Goal: Book appointment/travel/reservation

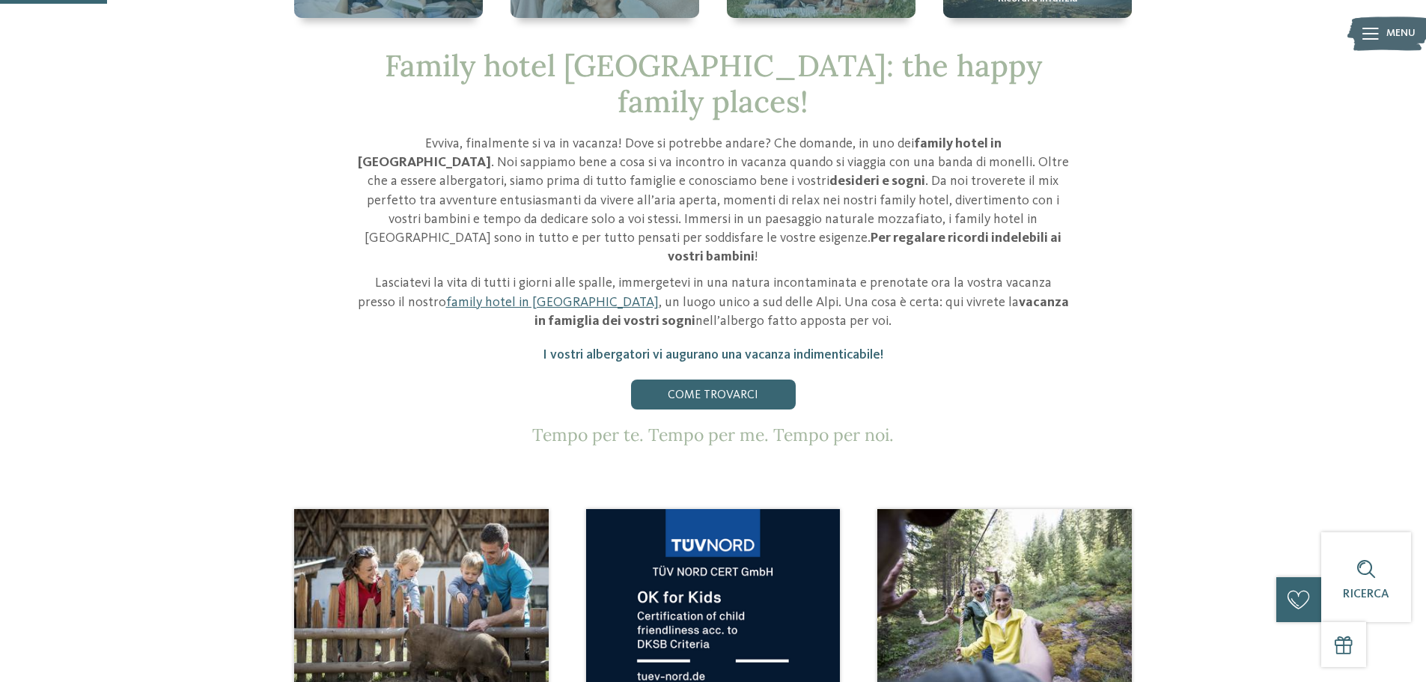
scroll to position [449, 0]
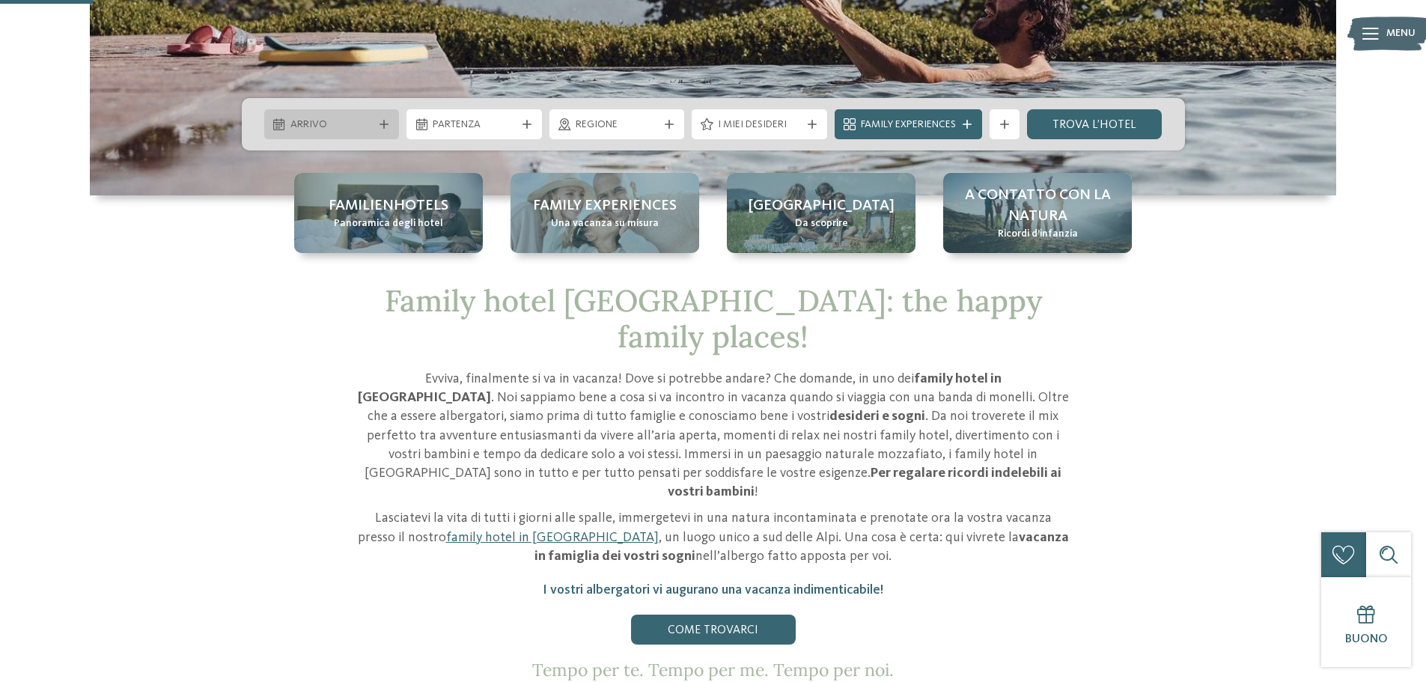
click at [359, 132] on span "Arrivo" at bounding box center [331, 125] width 83 height 15
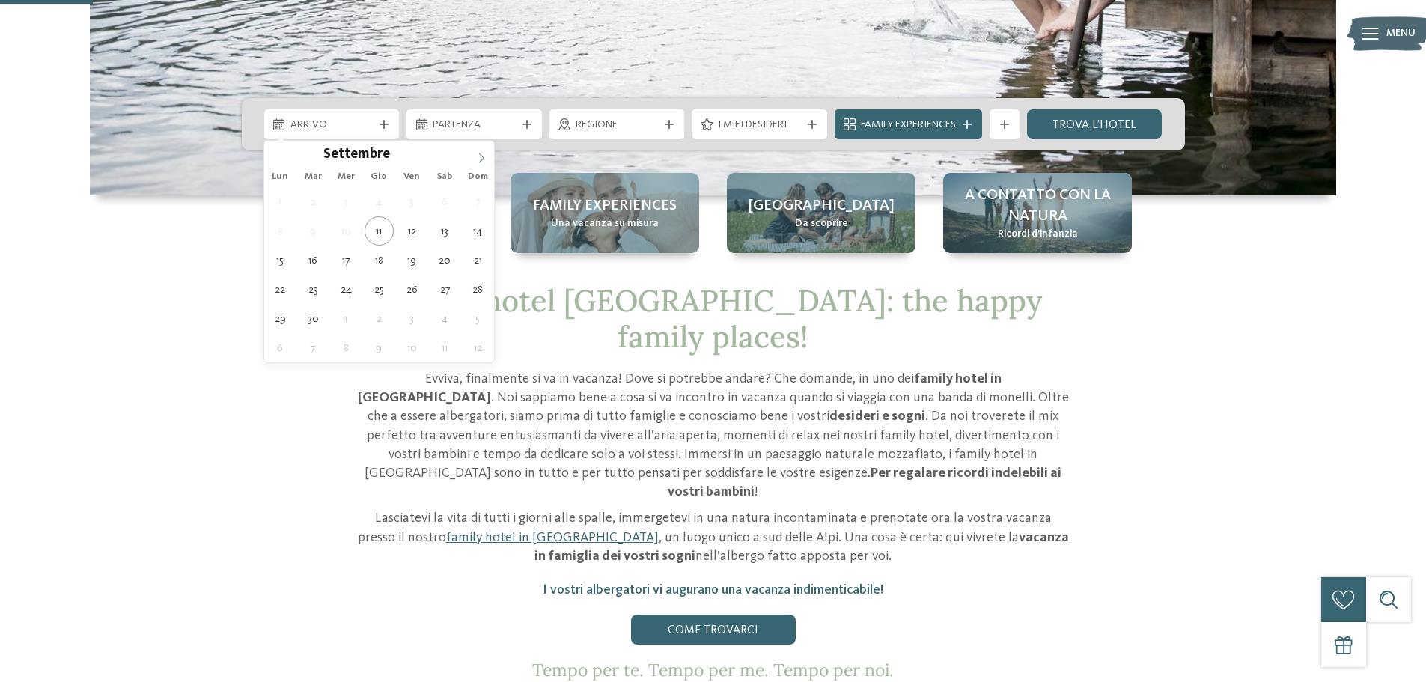
click at [477, 150] on span at bounding box center [481, 153] width 25 height 25
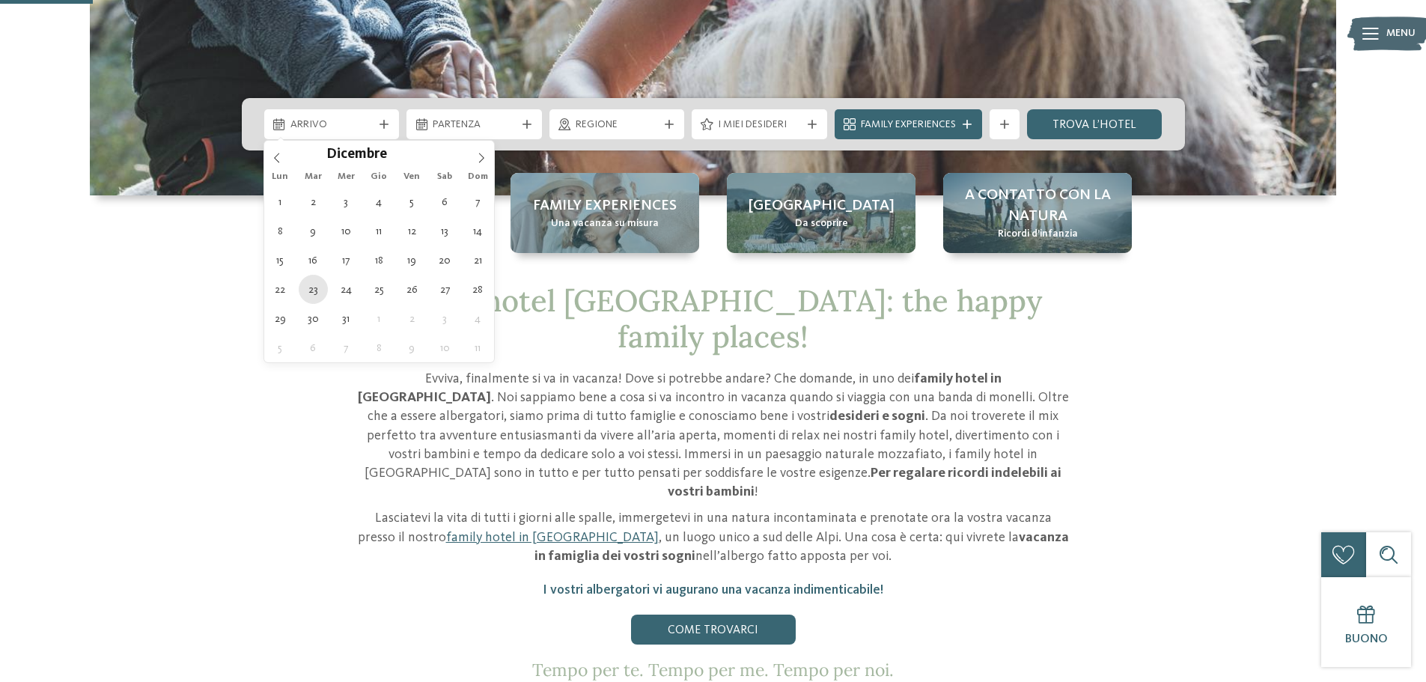
type div "[DATE]"
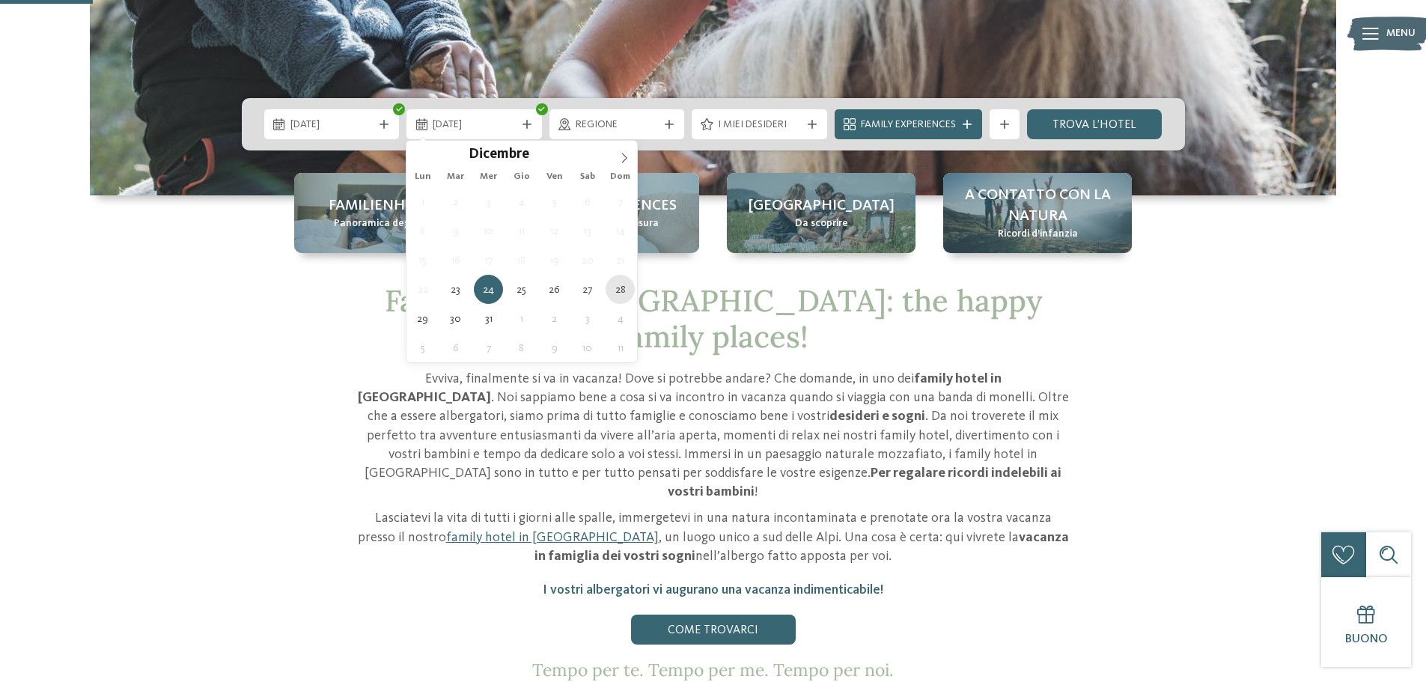
type div "[DATE]"
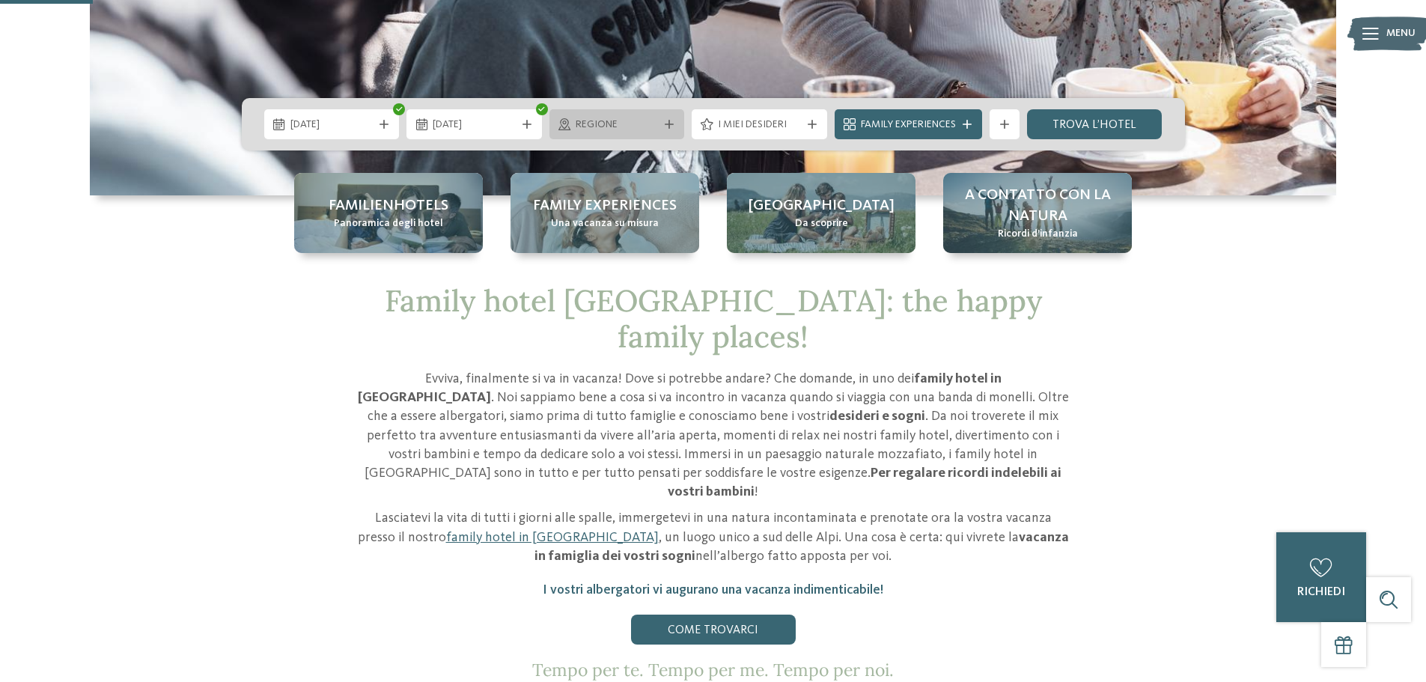
click at [636, 124] on span "Regione" at bounding box center [617, 125] width 83 height 15
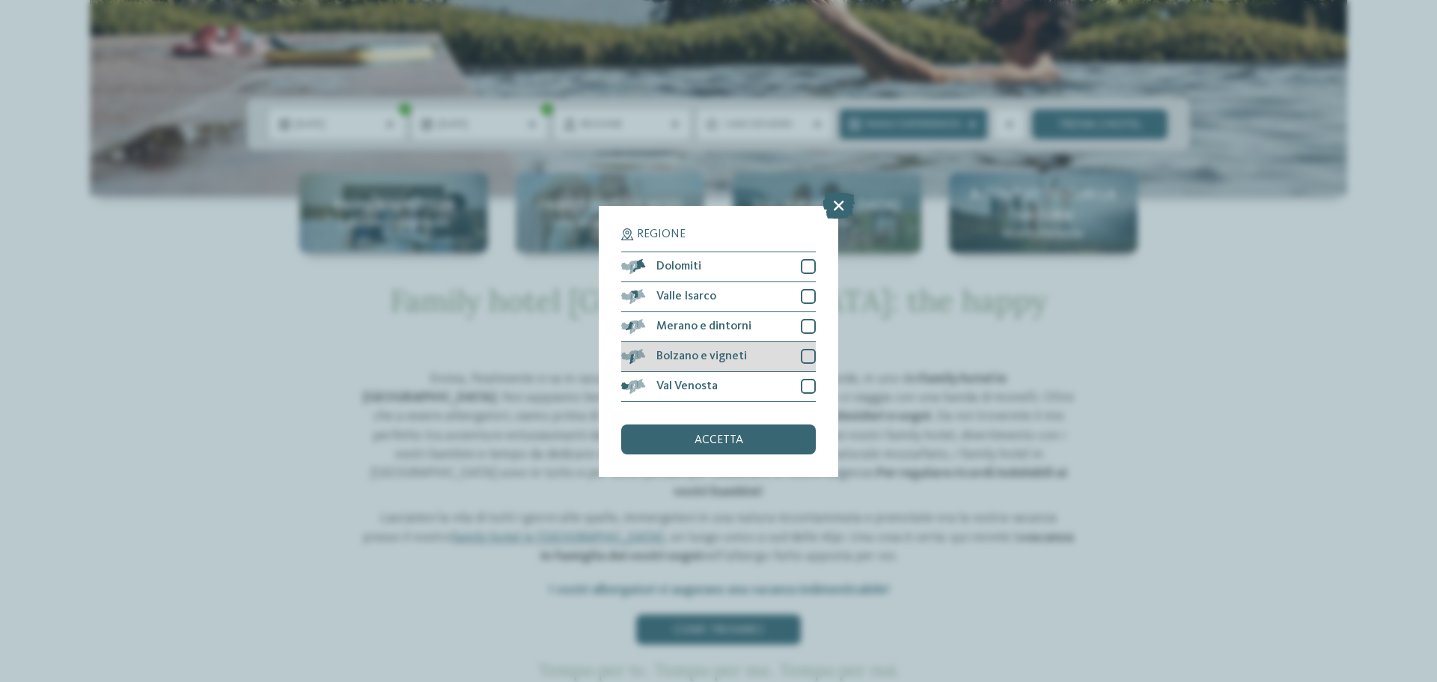
click at [803, 350] on div at bounding box center [808, 356] width 15 height 15
click at [760, 458] on div "Regione Dolomiti [GEOGRAPHIC_DATA]" at bounding box center [719, 341] width 240 height 271
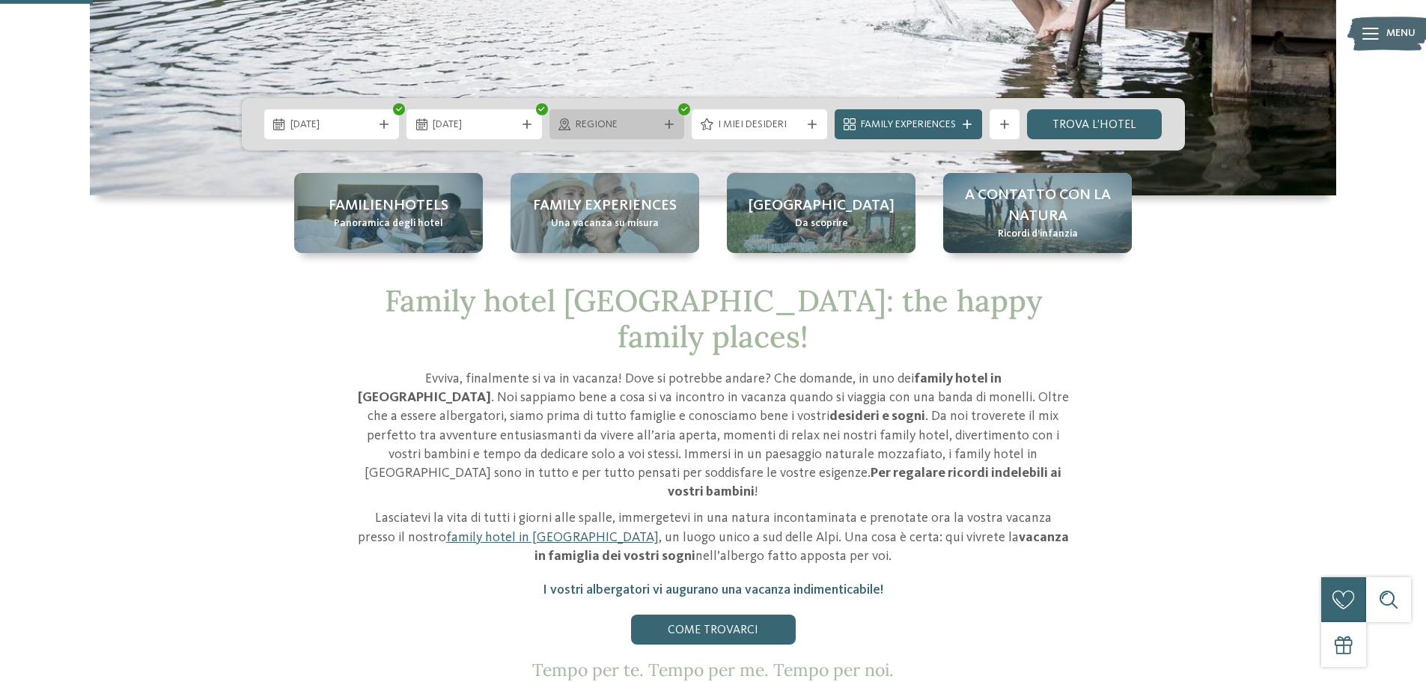
click at [670, 126] on icon at bounding box center [669, 124] width 9 height 9
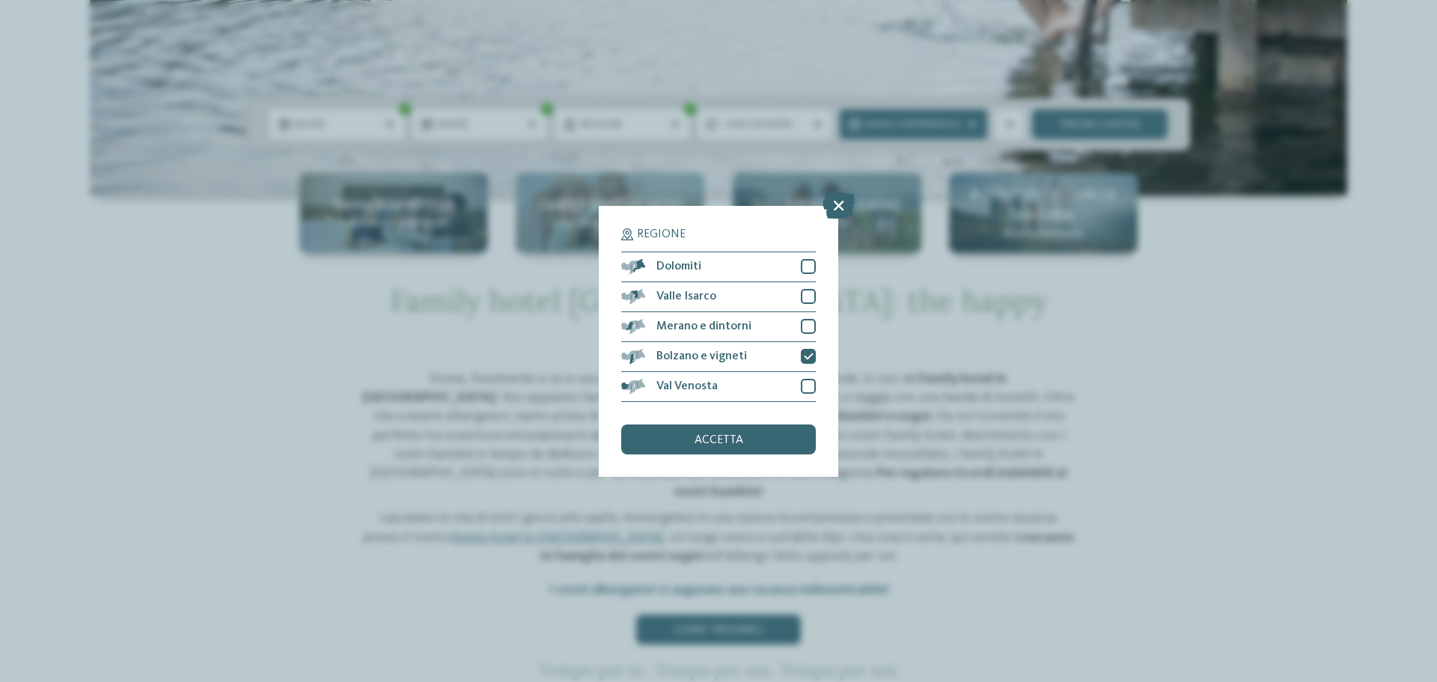
click at [282, 368] on div "Regione Dolomiti" at bounding box center [718, 341] width 1437 height 682
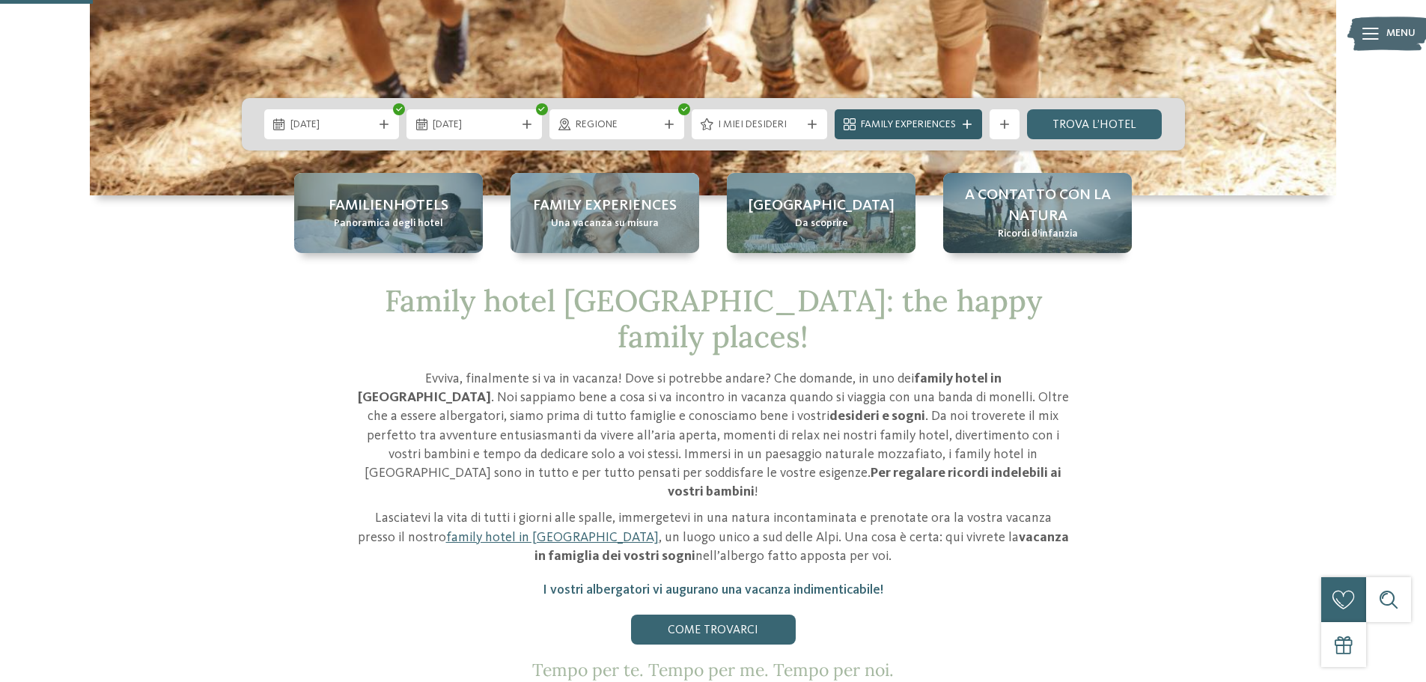
click at [875, 124] on span "Family Experiences" at bounding box center [908, 125] width 95 height 15
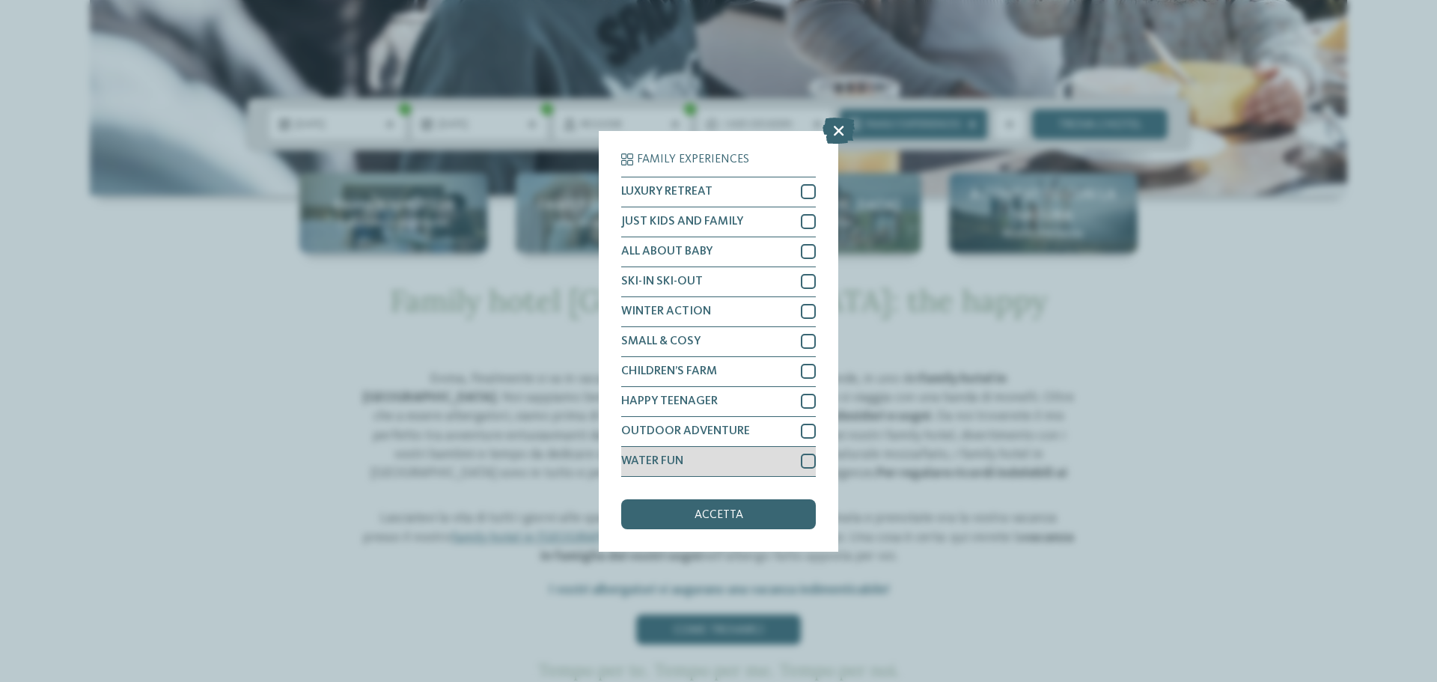
click at [808, 463] on div at bounding box center [808, 461] width 15 height 15
click at [814, 220] on div at bounding box center [808, 221] width 15 height 15
click at [735, 520] on span "accetta" at bounding box center [719, 515] width 49 height 12
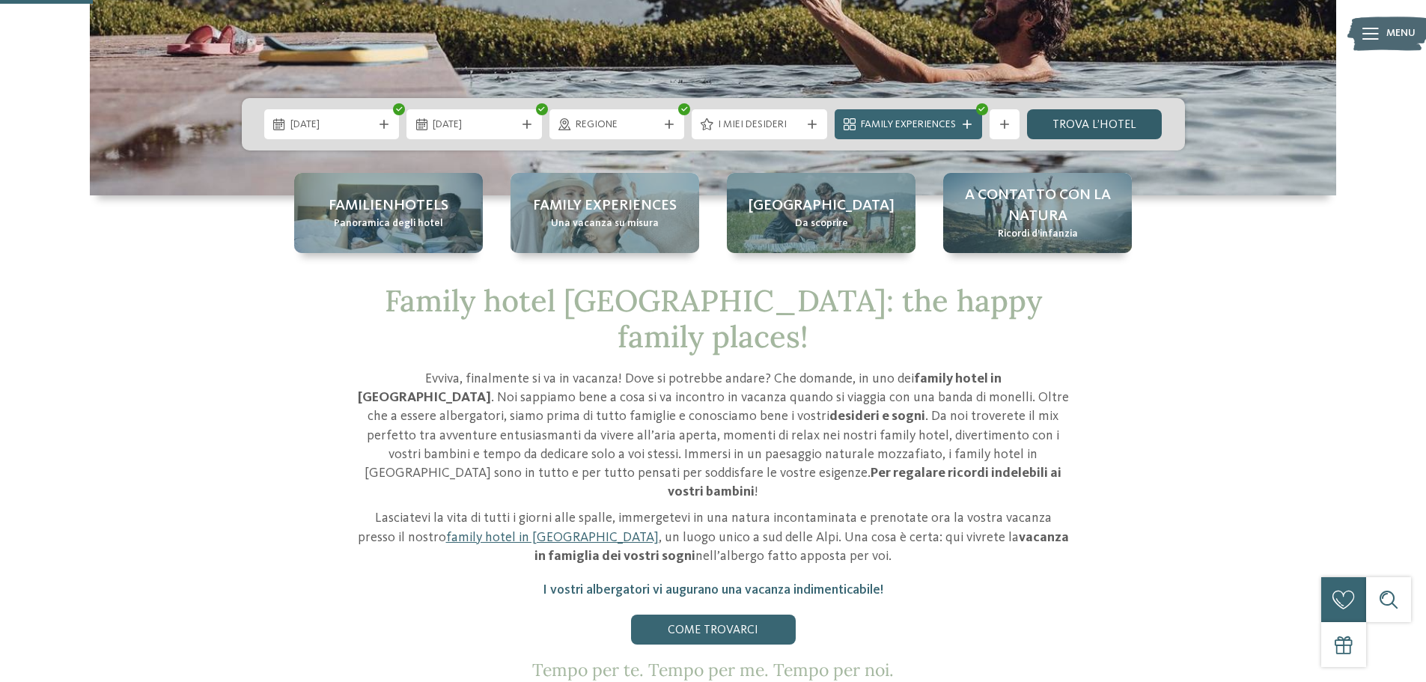
click at [1100, 124] on link "trova l’hotel" at bounding box center [1094, 124] width 135 height 30
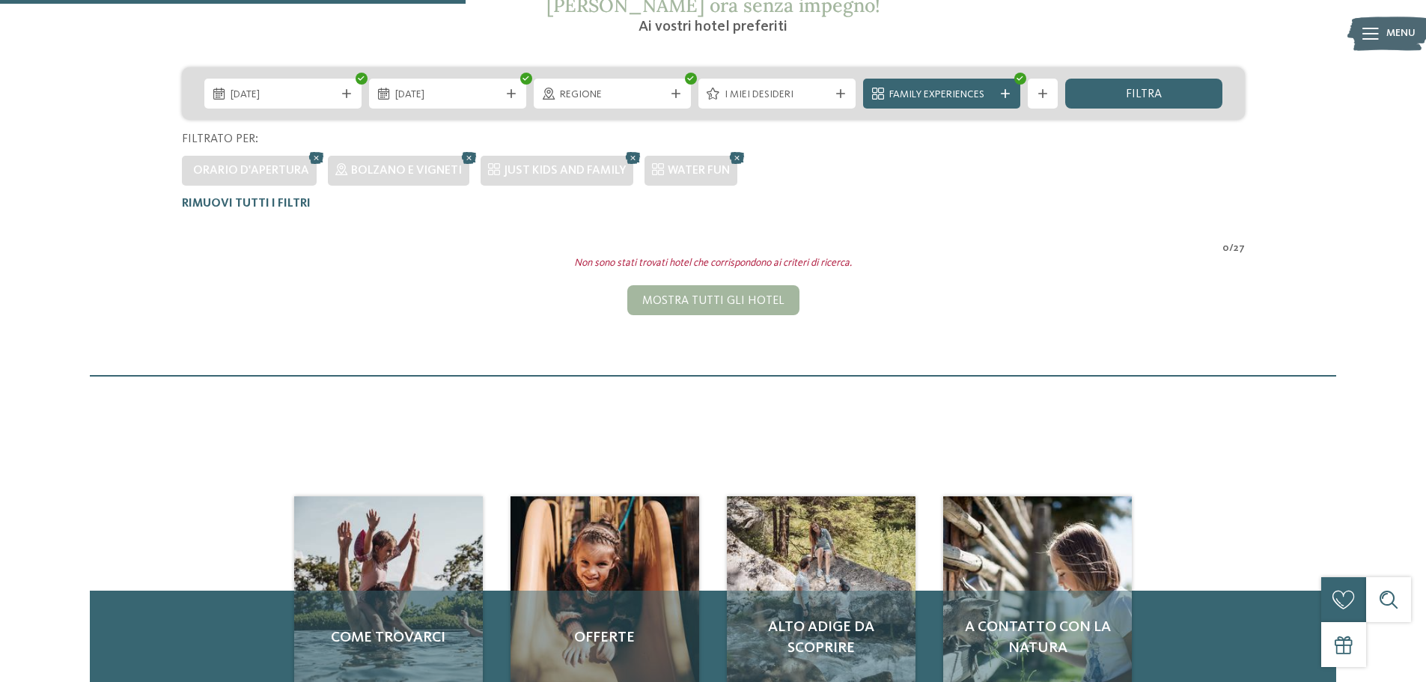
scroll to position [192, 0]
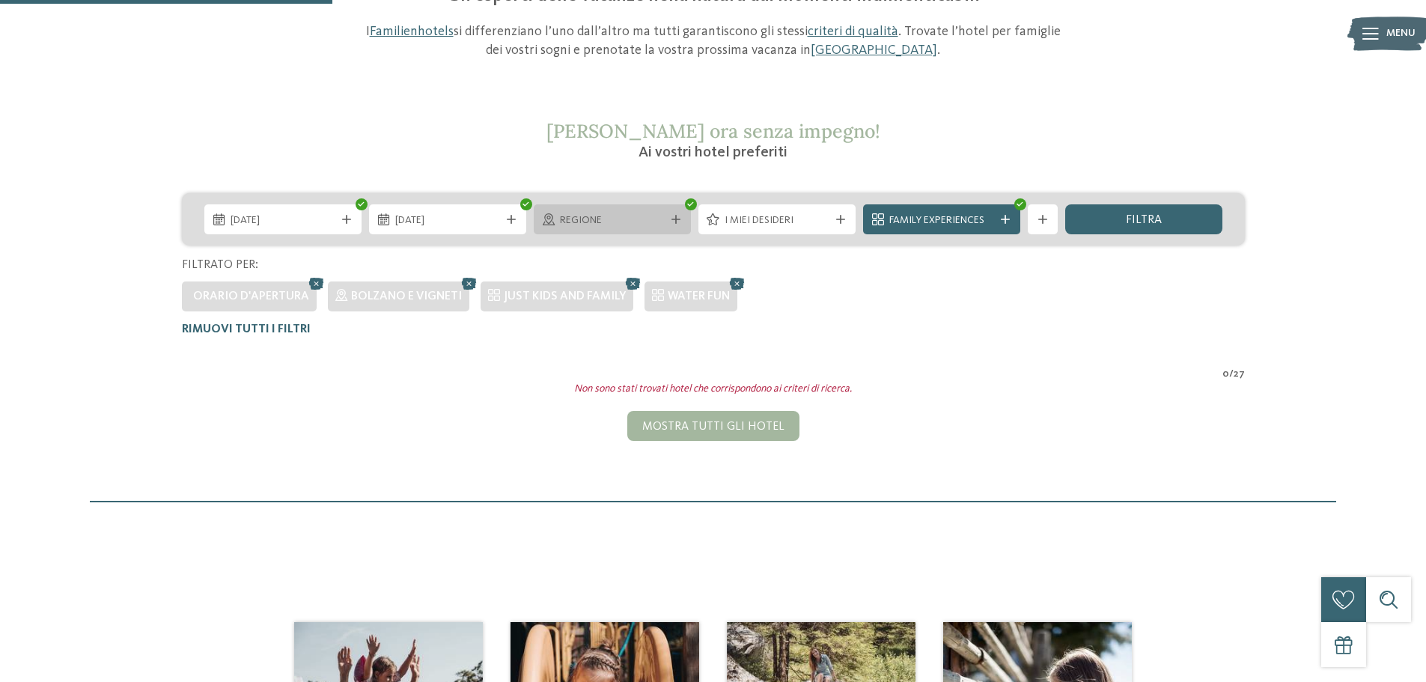
click at [677, 213] on div "Regione" at bounding box center [612, 219] width 157 height 30
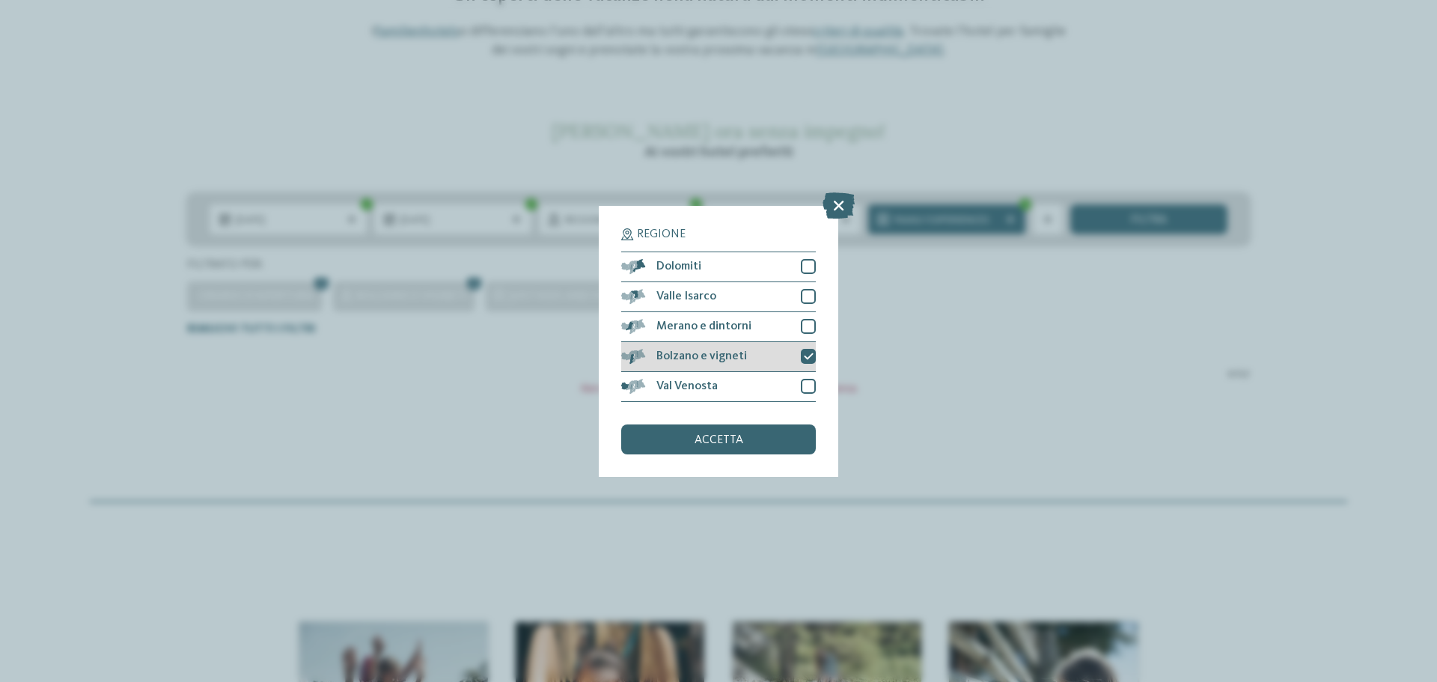
click at [809, 349] on div at bounding box center [808, 356] width 15 height 15
click at [787, 448] on div "accetta" at bounding box center [718, 439] width 195 height 30
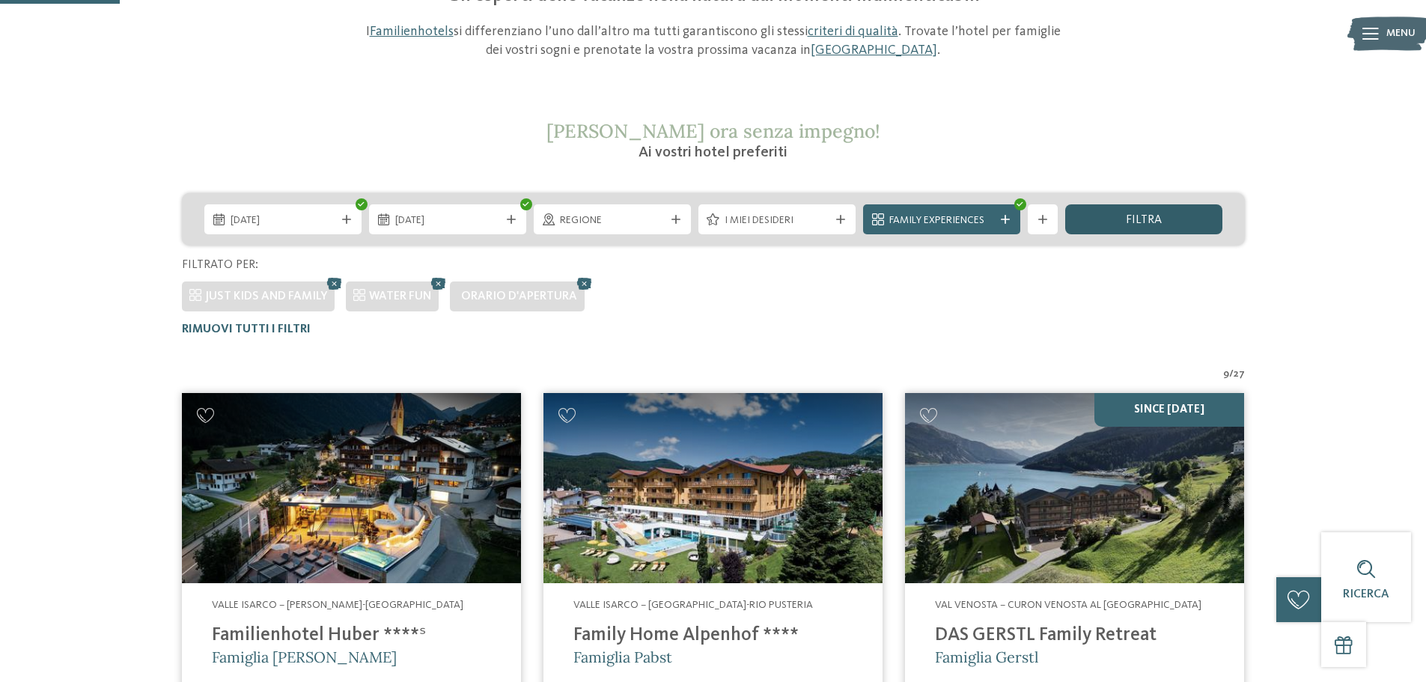
click at [1166, 214] on div "filtra" at bounding box center [1143, 219] width 157 height 30
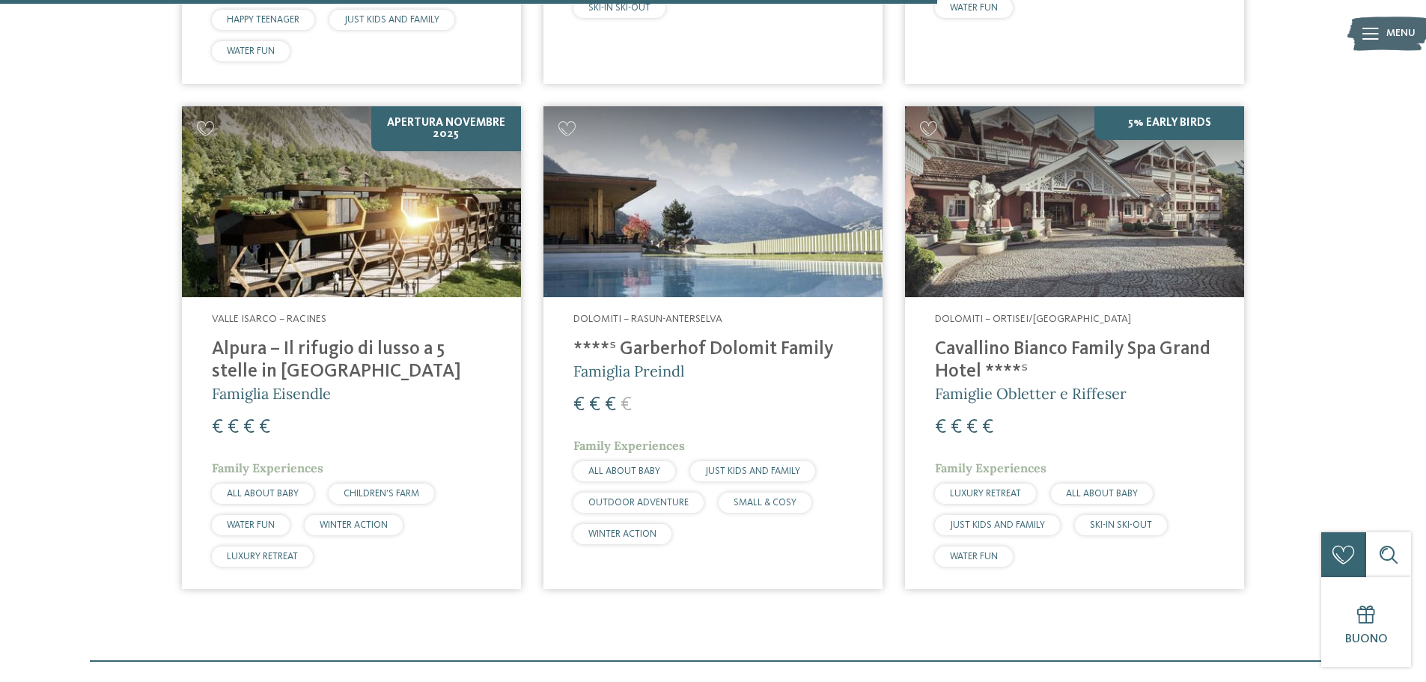
scroll to position [1497, 0]
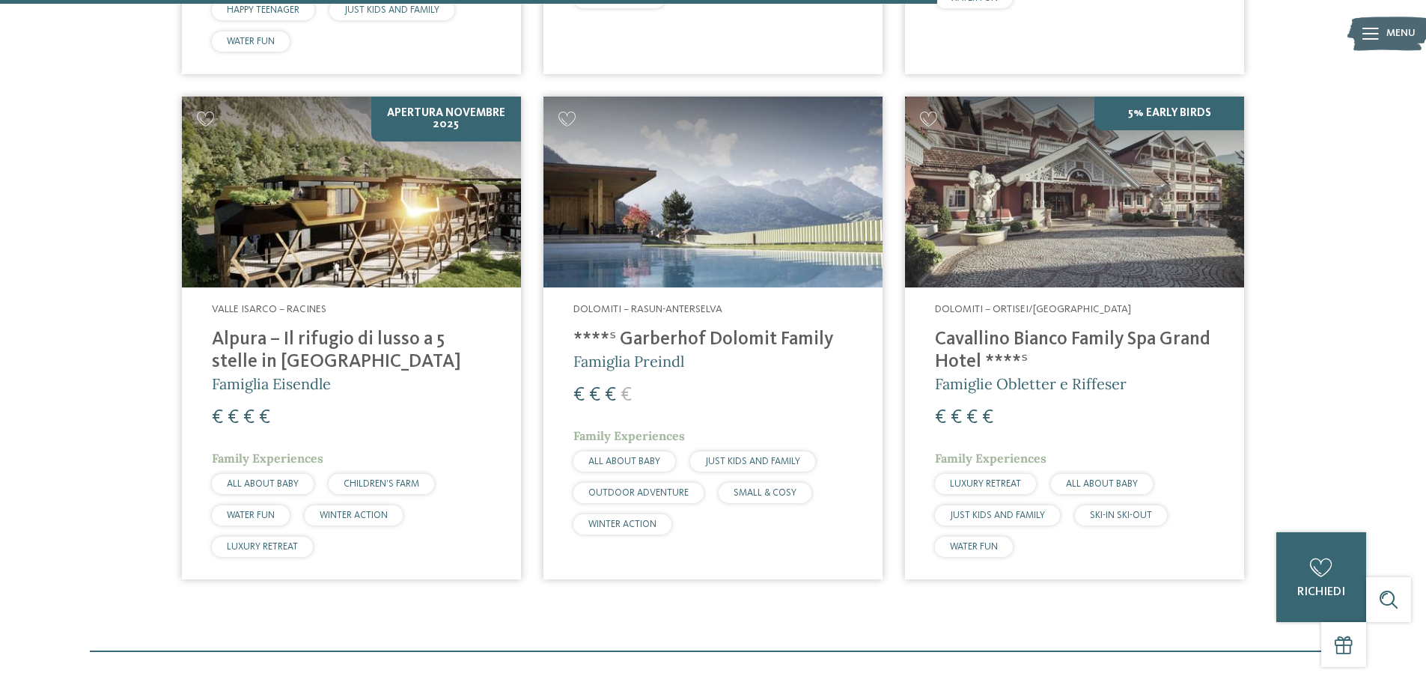
click at [1088, 329] on h4 "Cavallino Bianco Family Spa Grand Hotel ****ˢ" at bounding box center [1074, 351] width 279 height 45
click at [954, 347] on h4 "Cavallino Bianco Family Spa Grand Hotel ****ˢ" at bounding box center [1074, 351] width 279 height 45
click at [990, 377] on span "Famiglie Obletter e Riffeser" at bounding box center [1031, 383] width 192 height 19
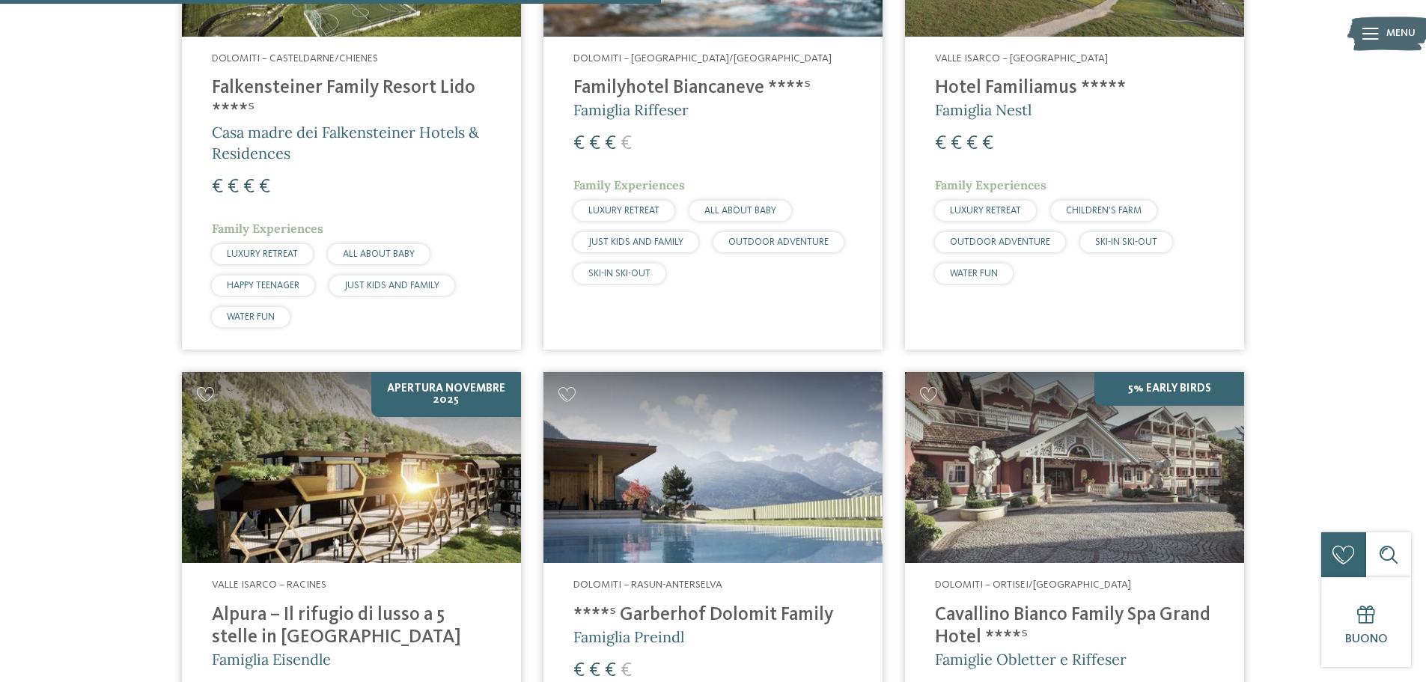
scroll to position [1048, 0]
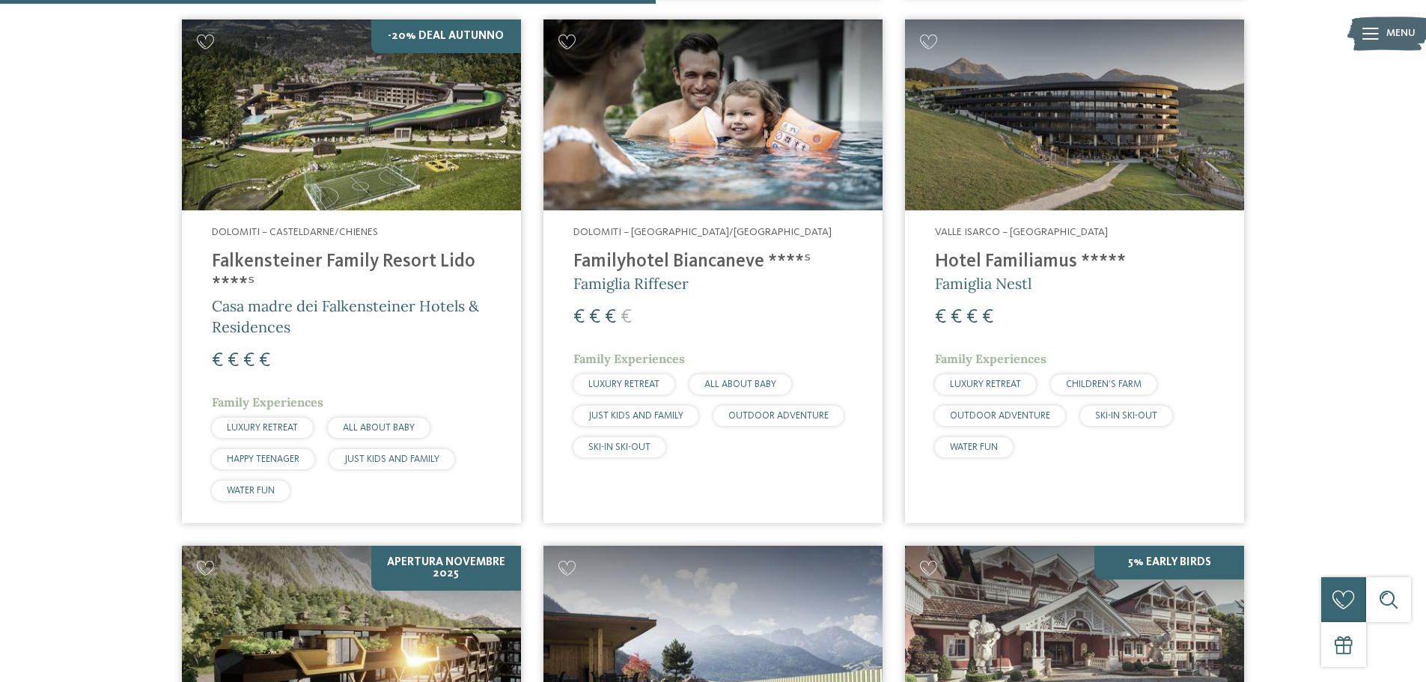
click at [606, 254] on h4 "Familyhotel Biancaneve ****ˢ" at bounding box center [712, 262] width 279 height 22
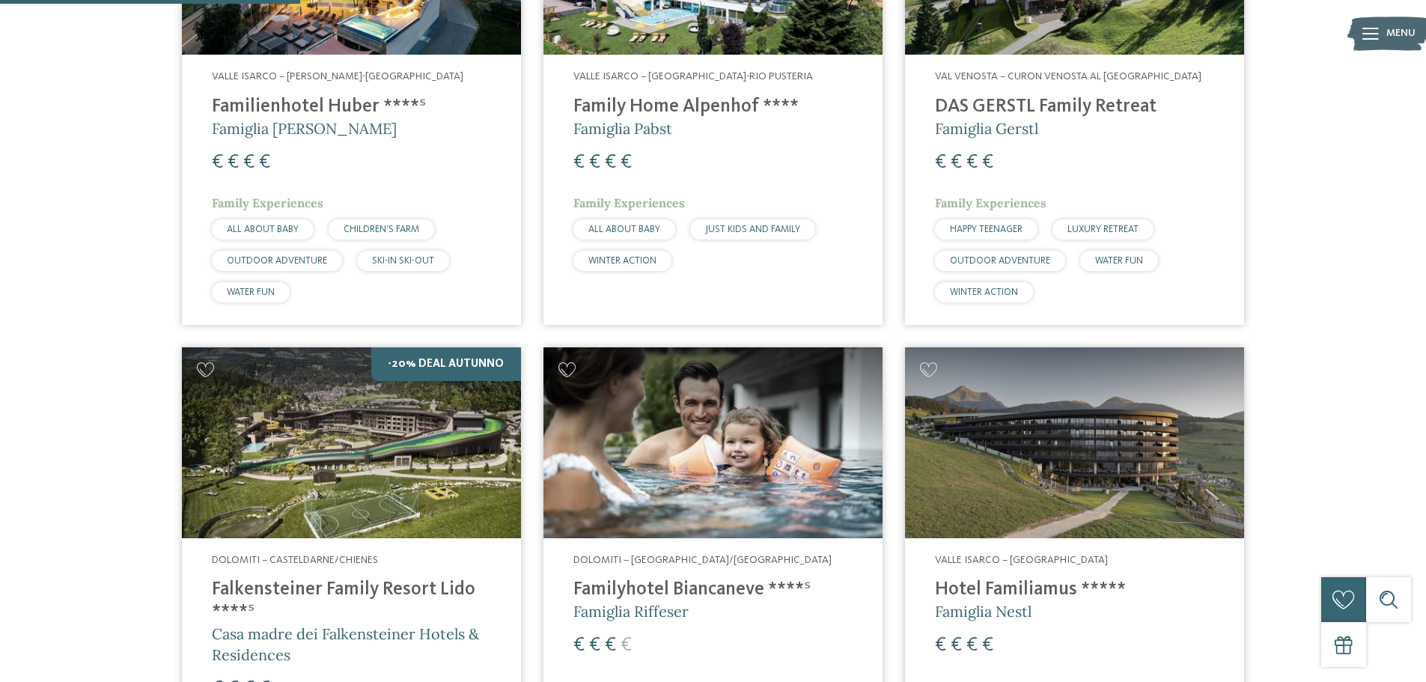
scroll to position [449, 0]
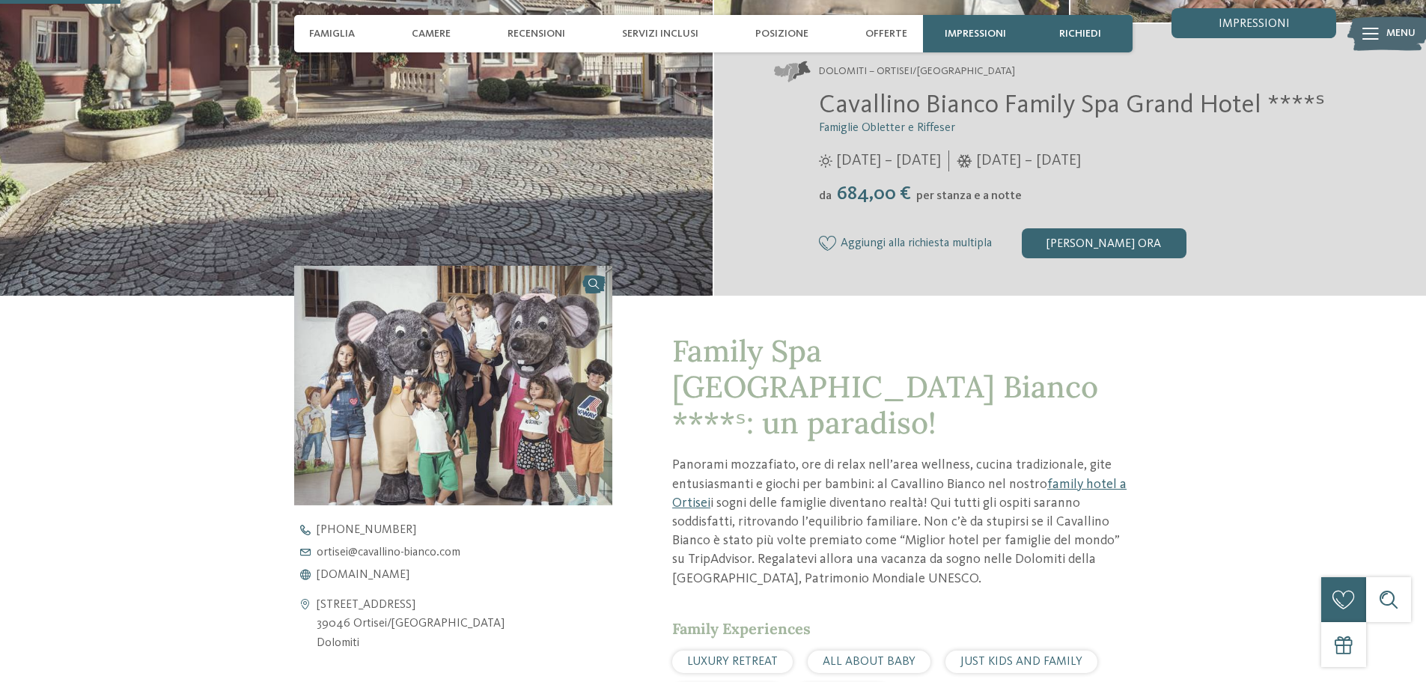
scroll to position [449, 0]
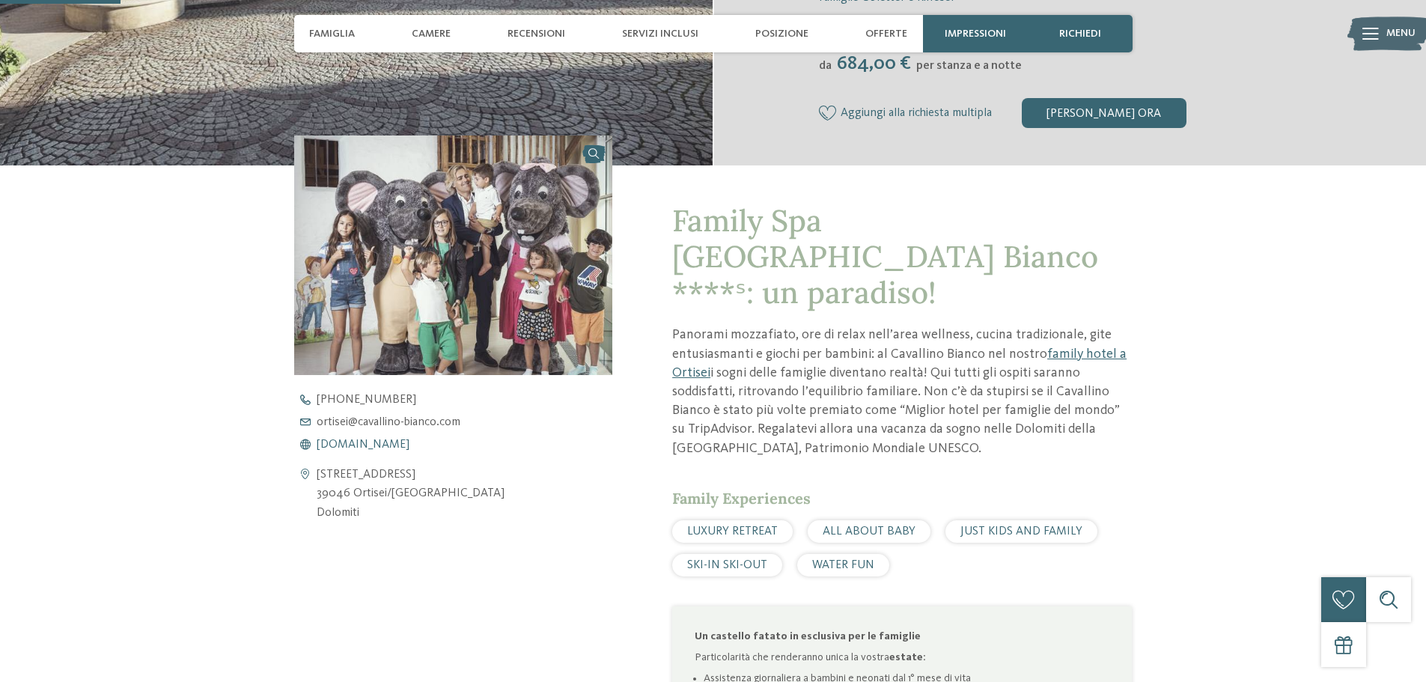
click at [409, 445] on span "[DOMAIN_NAME]" at bounding box center [363, 445] width 93 height 12
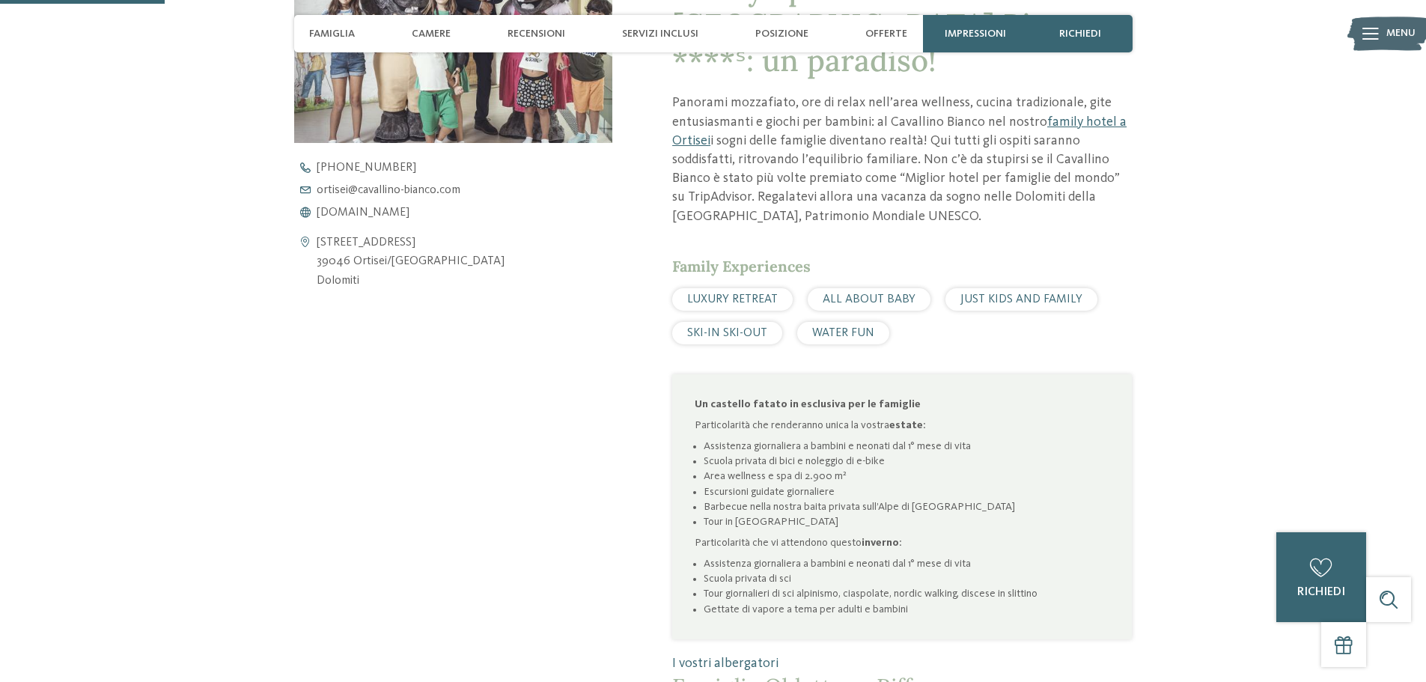
scroll to position [748, 0]
